Goal: Information Seeking & Learning: Learn about a topic

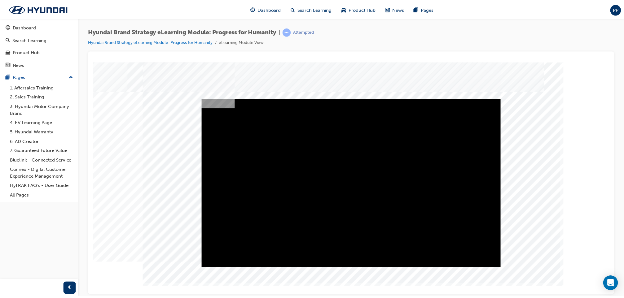
scroll to position [6, 0]
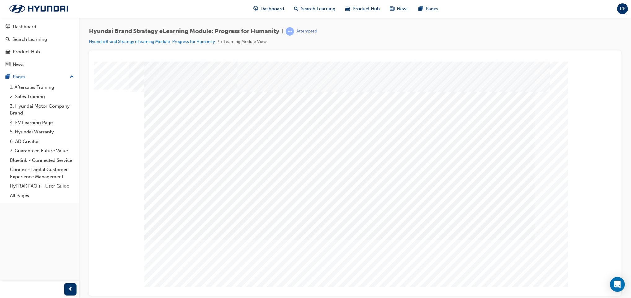
click at [348, 111] on input "True" at bounding box center [345, 111] width 7 height 7
radio input "true"
click at [445, 261] on div at bounding box center [354, 172] width 421 height 223
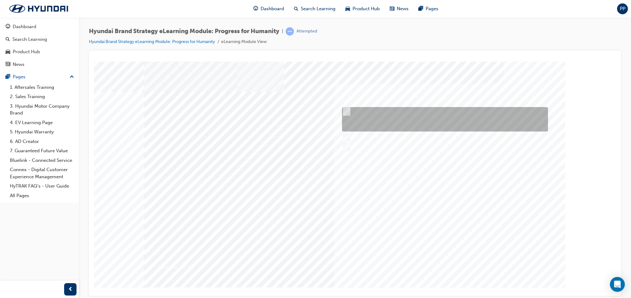
click at [346, 114] on input "The meaning of progress underpins our actions of doing the right thing for huma…" at bounding box center [345, 111] width 7 height 7
radio input "true"
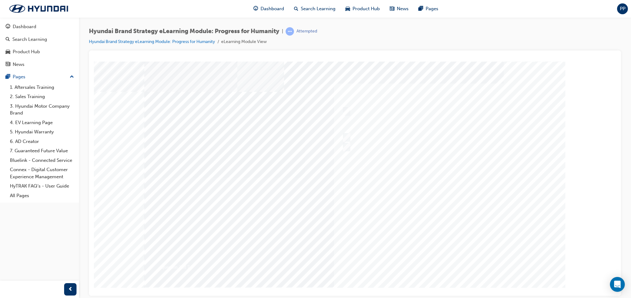
click at [444, 259] on div at bounding box center [354, 172] width 421 height 223
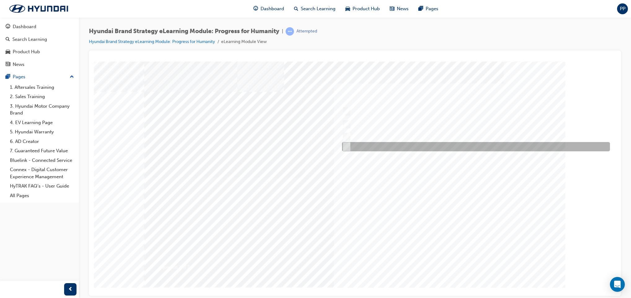
click at [346, 142] on div at bounding box center [475, 146] width 268 height 9
radio input "true"
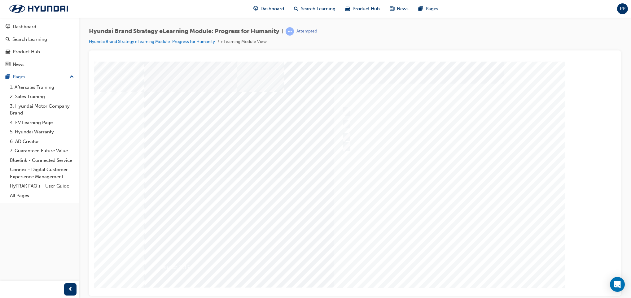
click at [443, 264] on div at bounding box center [354, 172] width 421 height 223
click at [360, 108] on div at bounding box center [444, 111] width 206 height 9
radio input "true"
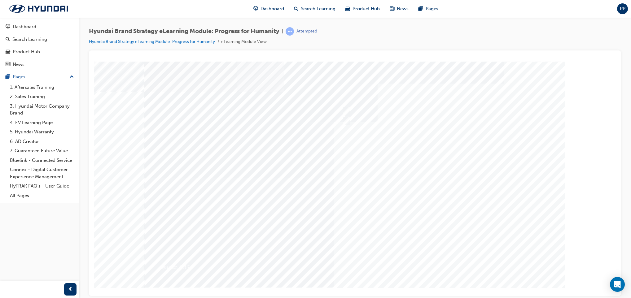
click at [455, 254] on div at bounding box center [354, 172] width 421 height 223
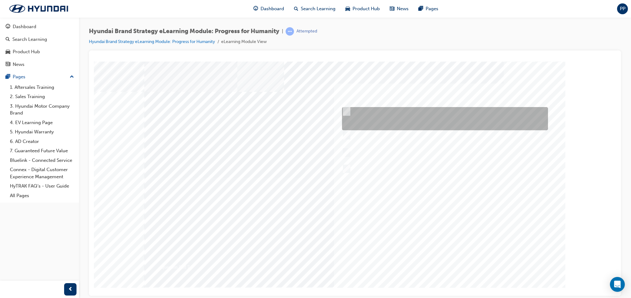
click at [393, 126] on div at bounding box center [444, 118] width 206 height 23
radio input "true"
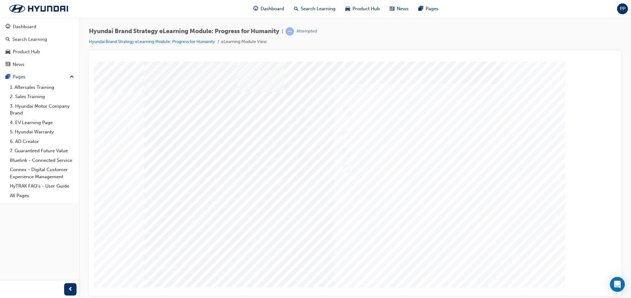
click at [436, 259] on div at bounding box center [354, 172] width 421 height 223
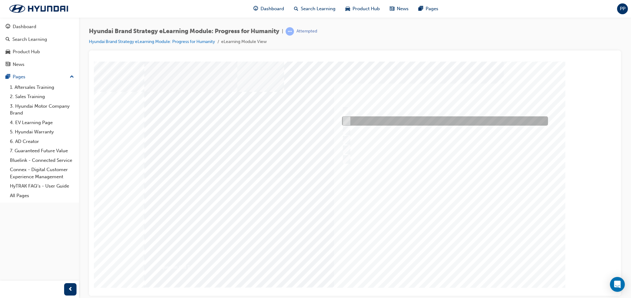
click at [342, 120] on input "Maximised Sportiness" at bounding box center [345, 121] width 7 height 7
radio input "true"
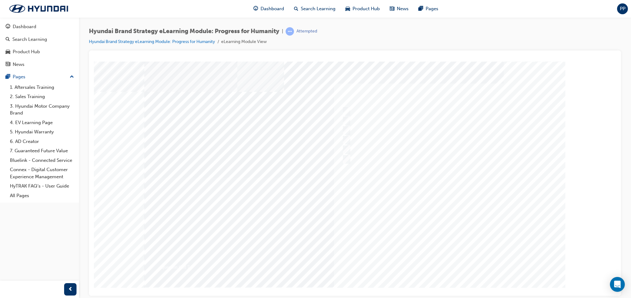
click at [437, 259] on div at bounding box center [354, 172] width 421 height 223
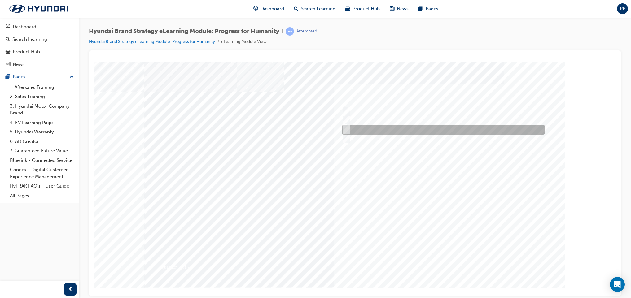
click at [381, 130] on div at bounding box center [442, 130] width 203 height 10
radio input "true"
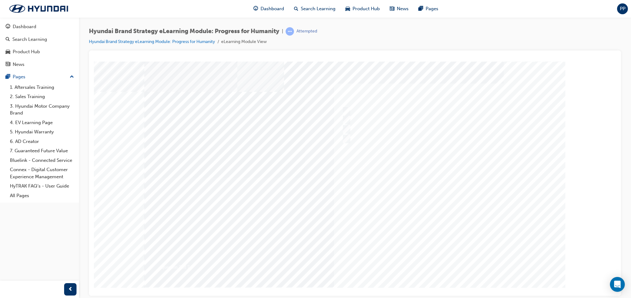
click at [456, 259] on div at bounding box center [354, 172] width 421 height 223
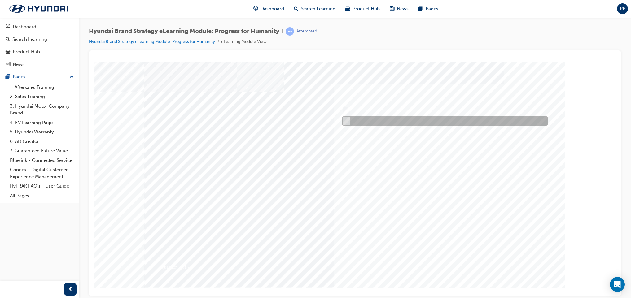
click at [345, 120] on input "False" at bounding box center [345, 121] width 7 height 7
radio input "true"
click at [345, 120] on input "False" at bounding box center [345, 121] width 7 height 7
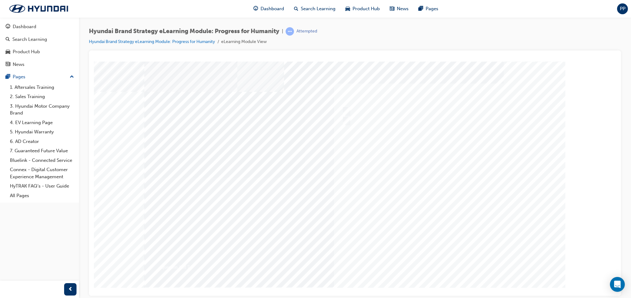
click at [439, 262] on div at bounding box center [354, 172] width 421 height 223
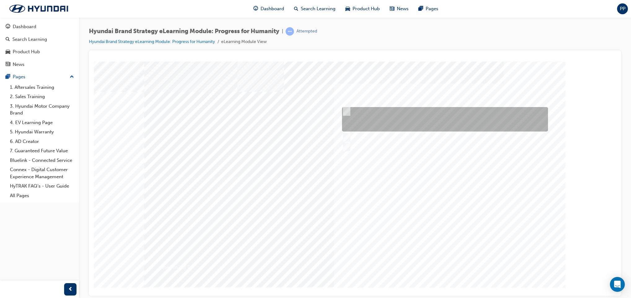
click at [351, 114] on div at bounding box center [444, 119] width 206 height 24
radio input "true"
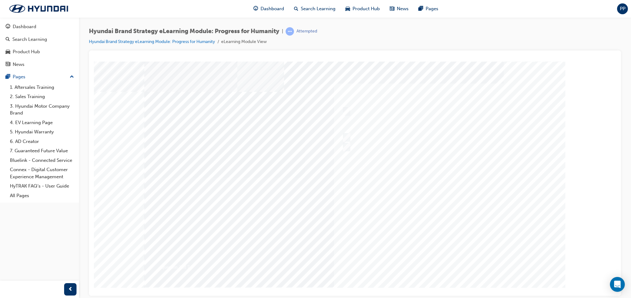
click at [442, 260] on div at bounding box center [354, 172] width 421 height 223
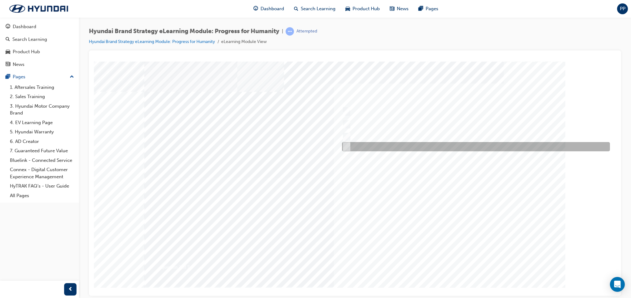
click at [348, 148] on input "All of the above." at bounding box center [345, 146] width 7 height 7
radio input "true"
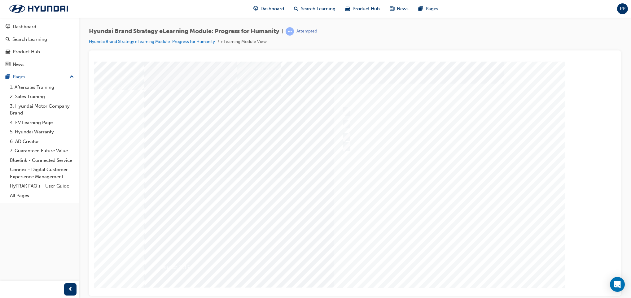
click at [439, 261] on div at bounding box center [354, 172] width 421 height 223
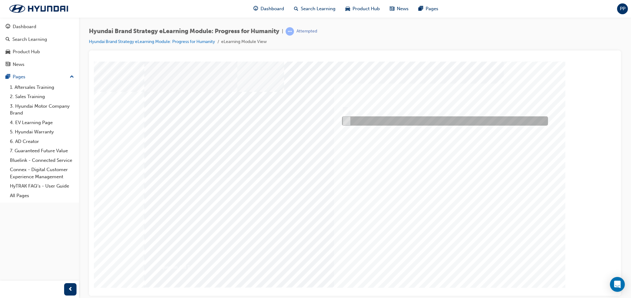
click at [355, 121] on div at bounding box center [444, 121] width 206 height 9
radio input "true"
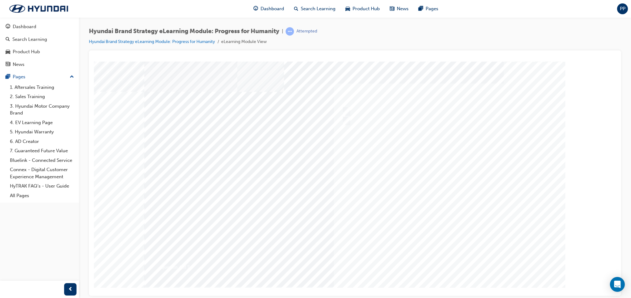
click at [451, 258] on div at bounding box center [354, 172] width 421 height 223
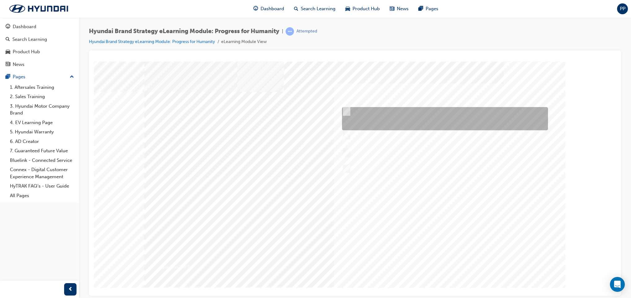
click at [371, 113] on div at bounding box center [444, 118] width 206 height 23
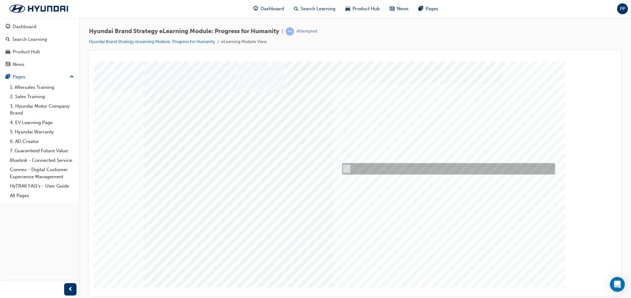
click at [355, 171] on div at bounding box center [447, 168] width 213 height 11
radio input "false"
radio input "true"
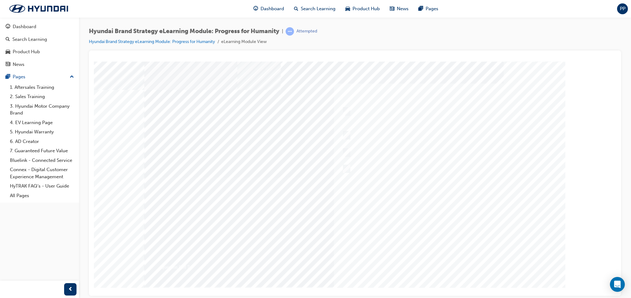
click at [447, 260] on div at bounding box center [354, 172] width 421 height 223
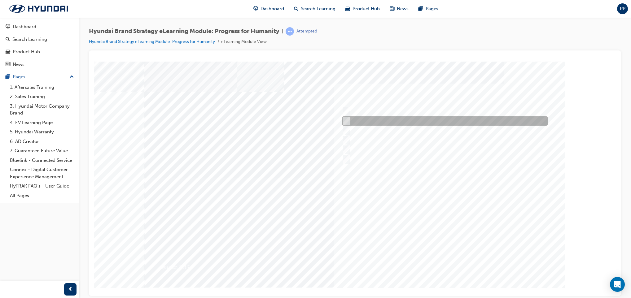
click at [369, 119] on div at bounding box center [444, 121] width 206 height 9
radio input "true"
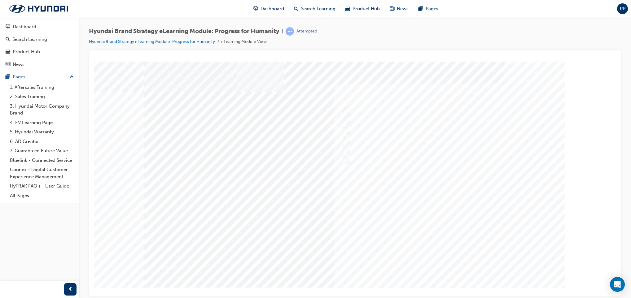
click at [444, 261] on div at bounding box center [354, 172] width 421 height 223
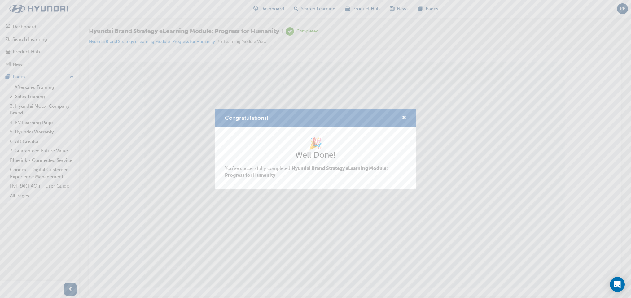
click at [359, 171] on div "🎉 Well Done! You've successfully completed Hyundai Brand Strategy eLearning Mod…" at bounding box center [316, 158] width 182 height 42
click at [406, 118] on span "cross-icon" at bounding box center [404, 119] width 5 height 6
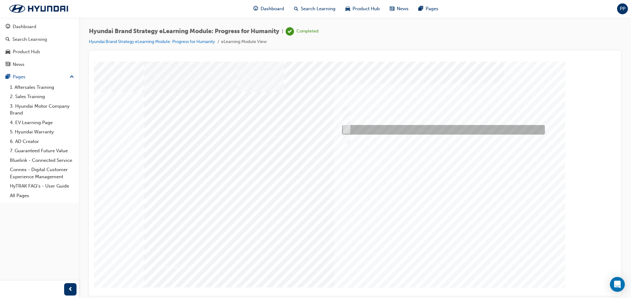
click at [365, 128] on div at bounding box center [442, 130] width 203 height 10
radio input "true"
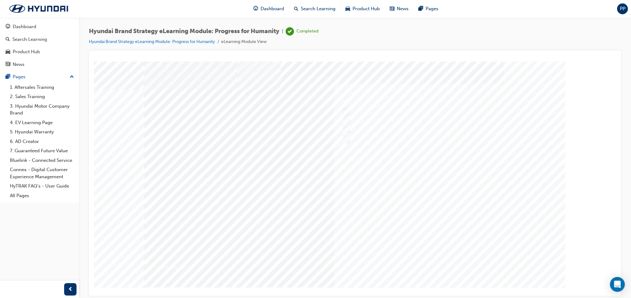
click at [456, 258] on div at bounding box center [354, 172] width 421 height 223
click at [194, 40] on link "Hyundai Brand Strategy eLearning Module: Progress for Humanity" at bounding box center [152, 41] width 126 height 5
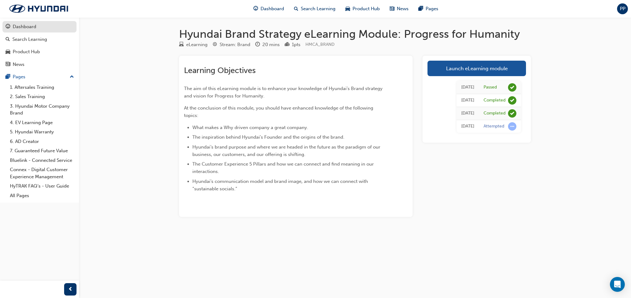
click at [20, 25] on div "Dashboard" at bounding box center [25, 26] width 24 height 7
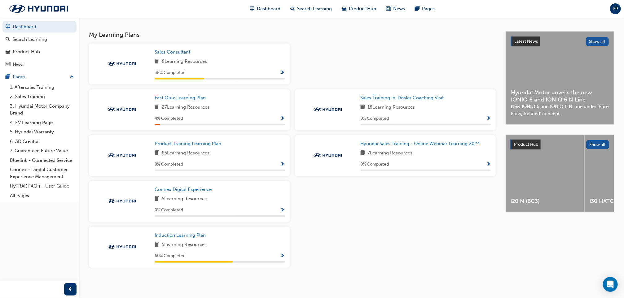
scroll to position [129, 0]
click at [243, 101] on div "Fast Quiz Learning Plan" at bounding box center [220, 98] width 130 height 7
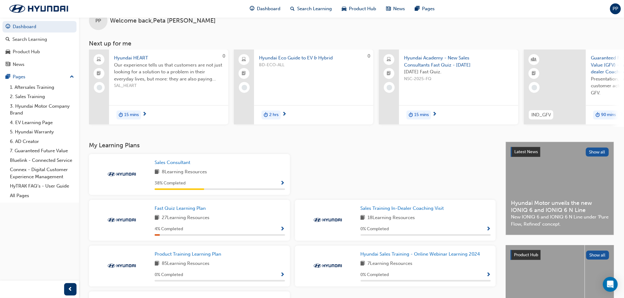
scroll to position [0, 0]
